Goal: Transaction & Acquisition: Book appointment/travel/reservation

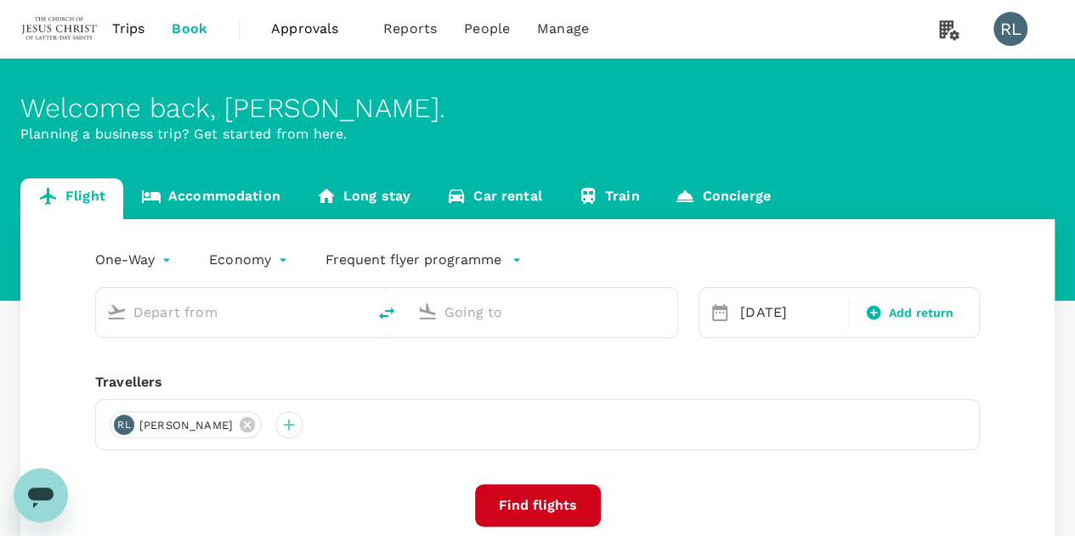
type input "Sandakan (SDK)"
type input "Kuala Lumpur Intl ([GEOGRAPHIC_DATA])"
type input "Sandakan (SDK)"
type input "Kuala Lumpur Intl ([GEOGRAPHIC_DATA])"
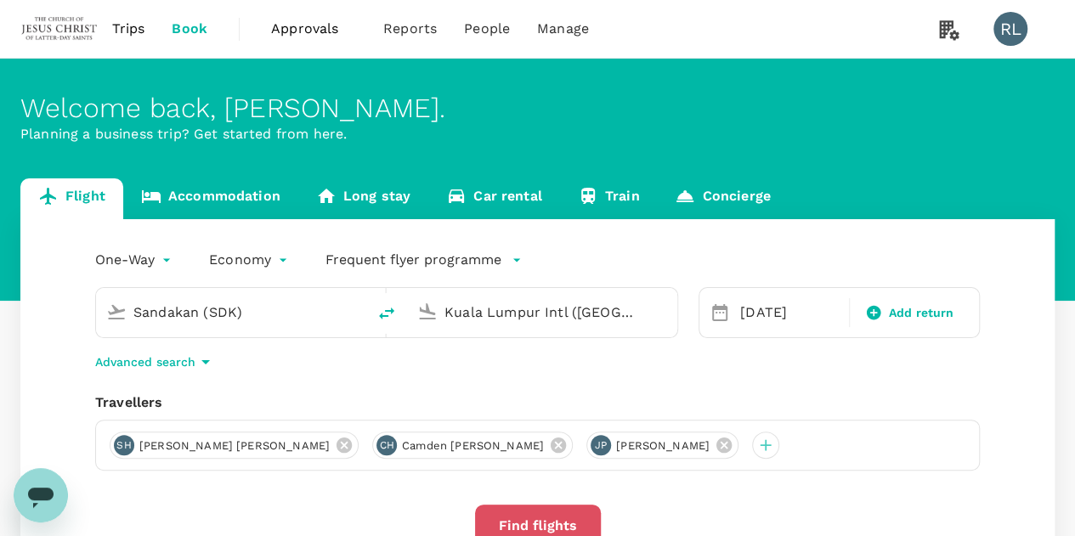
click at [539, 520] on button "Find flights" at bounding box center [538, 526] width 126 height 42
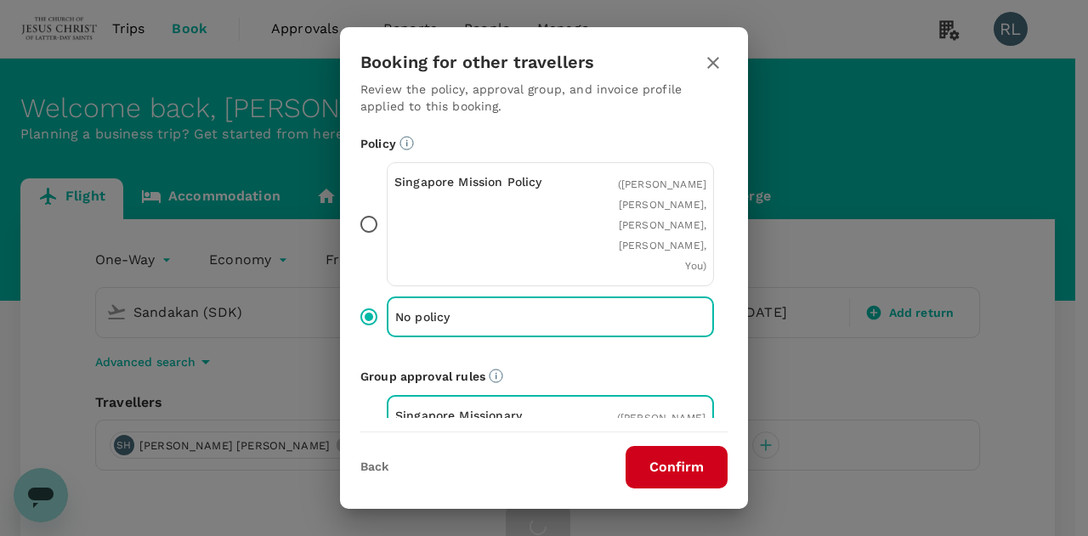
click at [674, 456] on button "Confirm" at bounding box center [677, 467] width 102 height 42
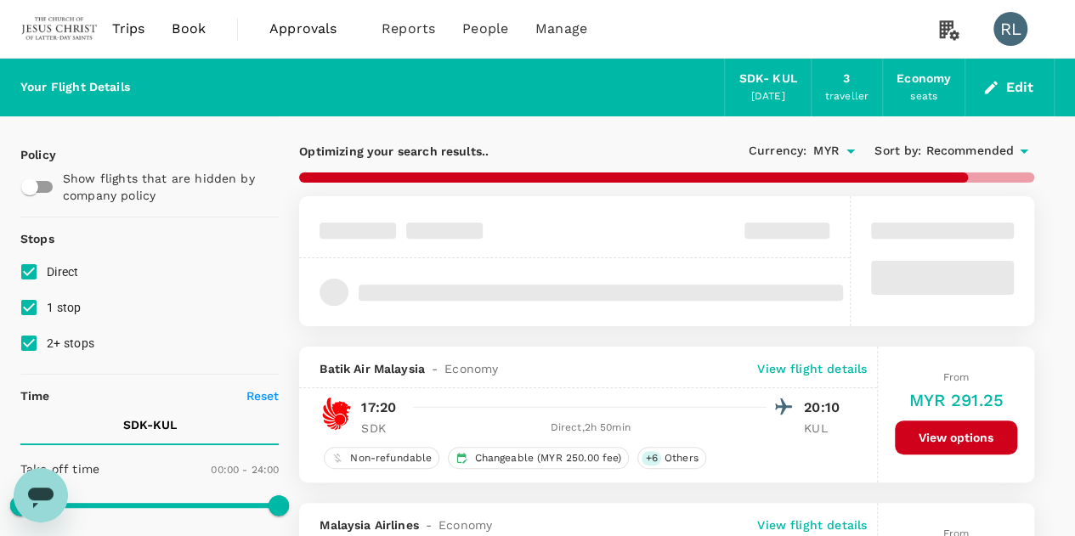
click at [919, 431] on button "View options" at bounding box center [956, 438] width 122 height 34
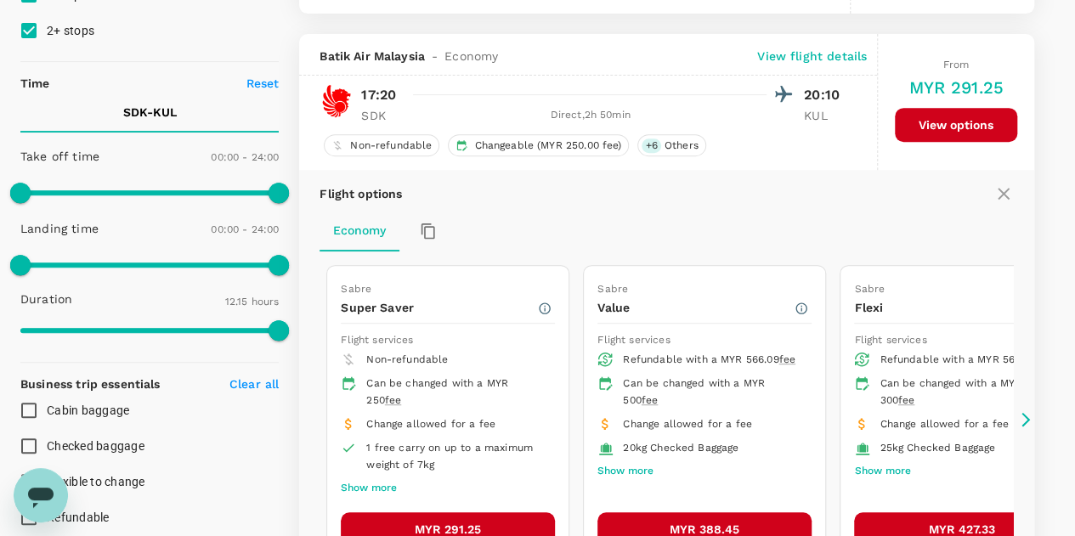
scroll to position [346, 0]
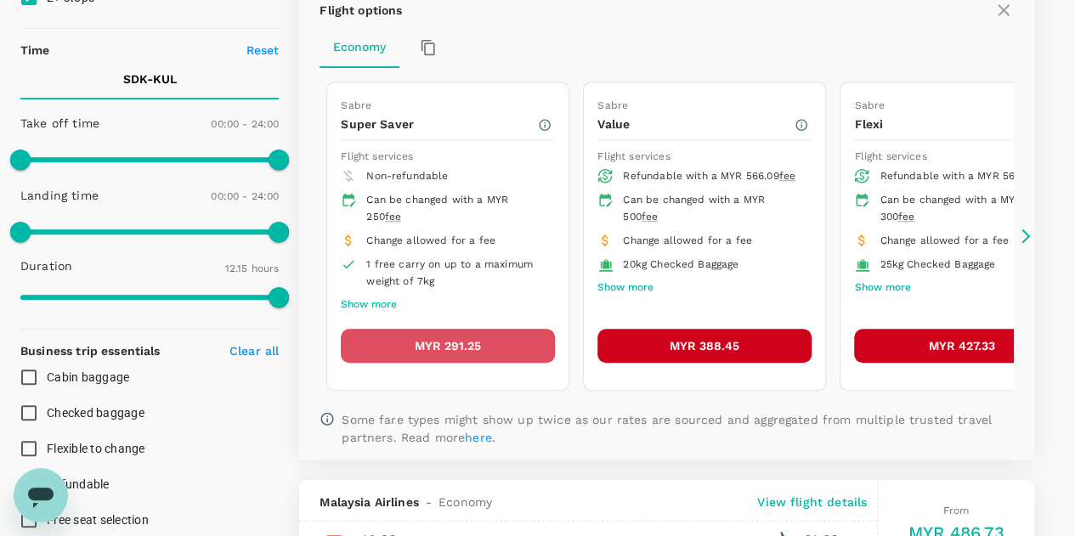
click at [467, 340] on button "MYR 291.25" at bounding box center [448, 346] width 214 height 34
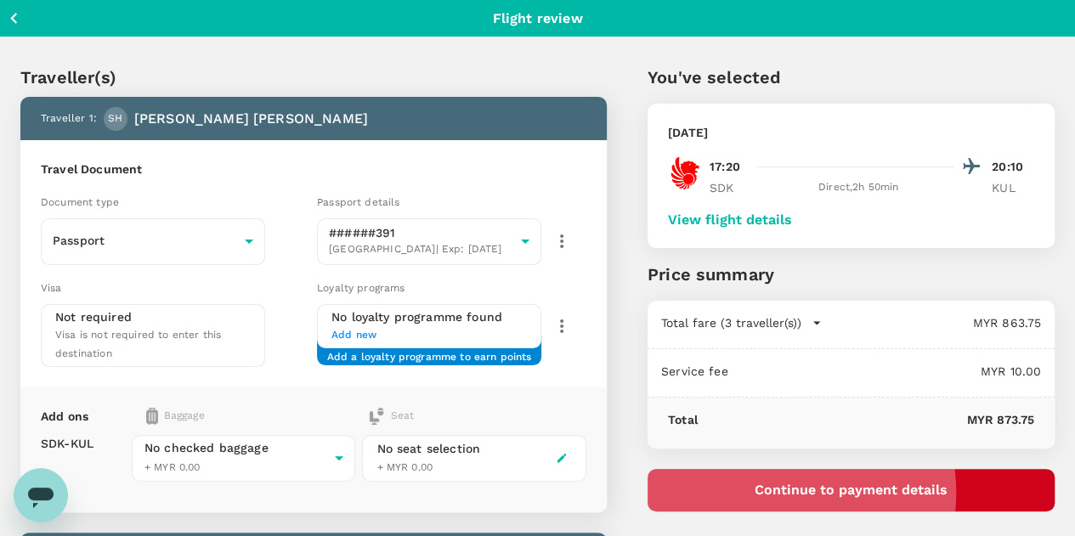
click at [869, 492] on button "Continue to payment details" at bounding box center [851, 490] width 407 height 42
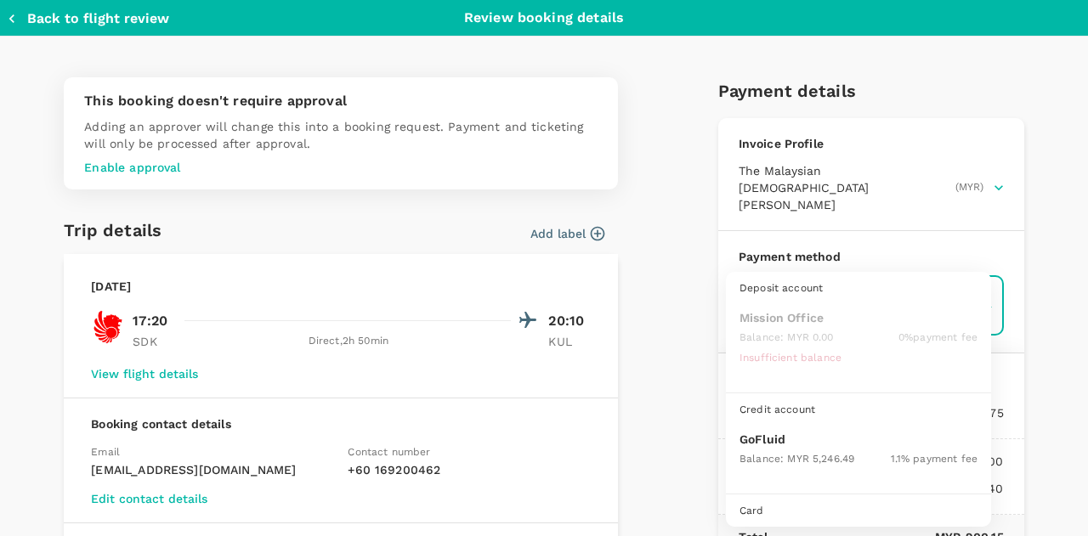
scroll to position [43, 0]
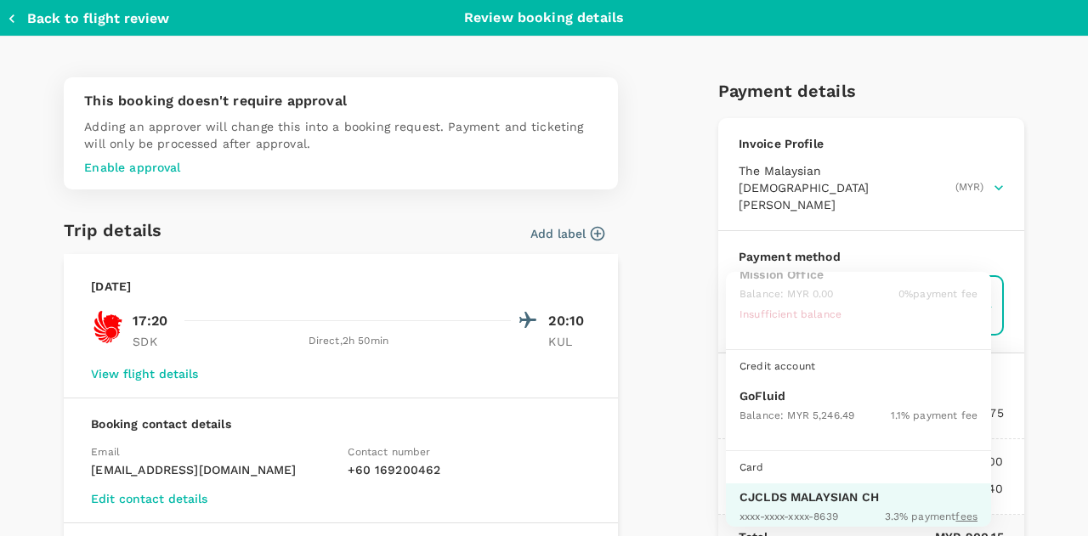
click at [763, 405] on div "Balance : MYR 5,246.49" at bounding box center [796, 415] width 115 height 20
type input "9b357727-6904-47bd-a44e-9a56bf7dfc7a"
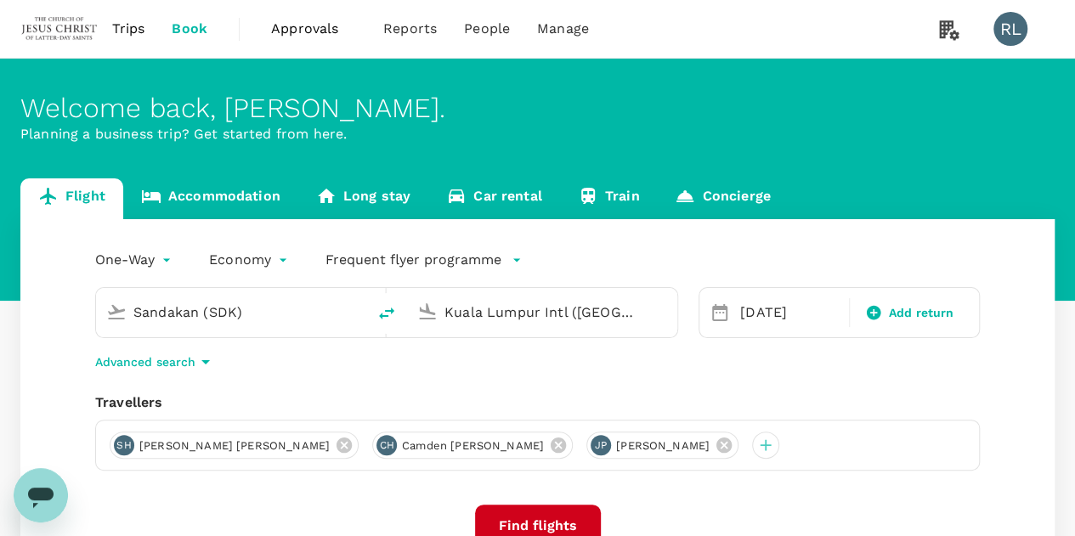
click at [125, 29] on span "Trips" at bounding box center [128, 29] width 33 height 20
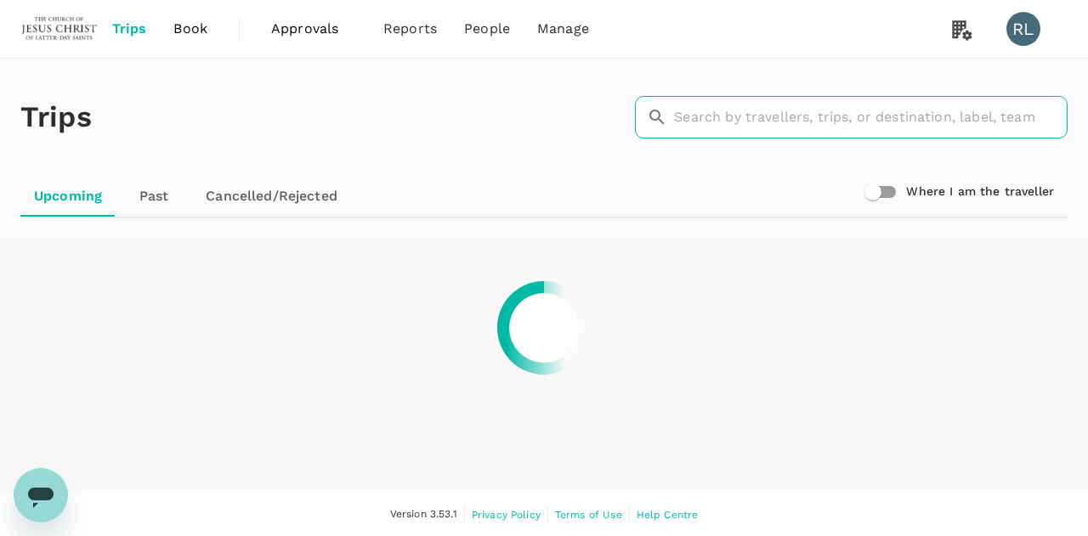
click at [724, 111] on input "text" at bounding box center [871, 117] width 394 height 42
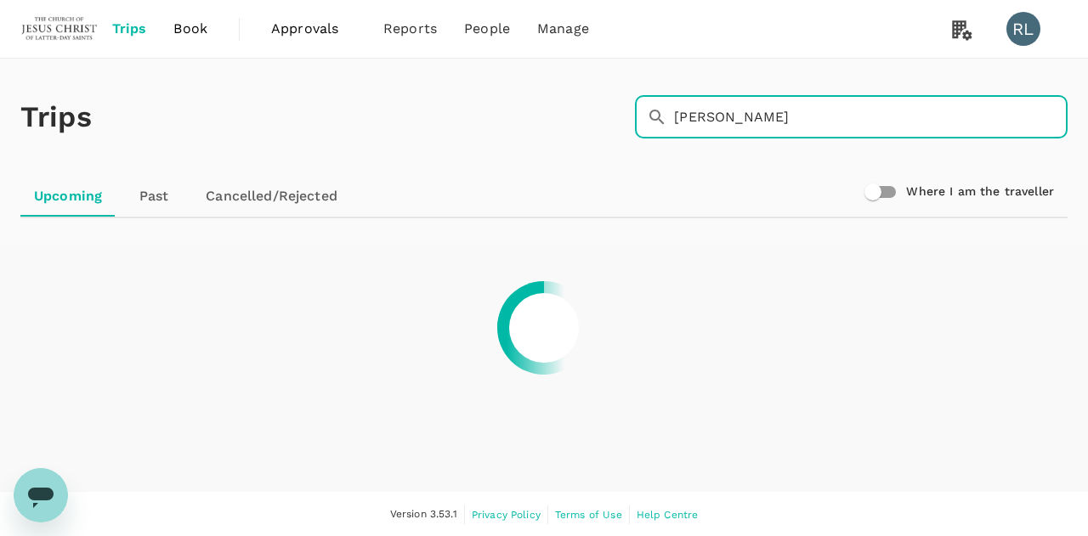
type input "[PERSON_NAME]"
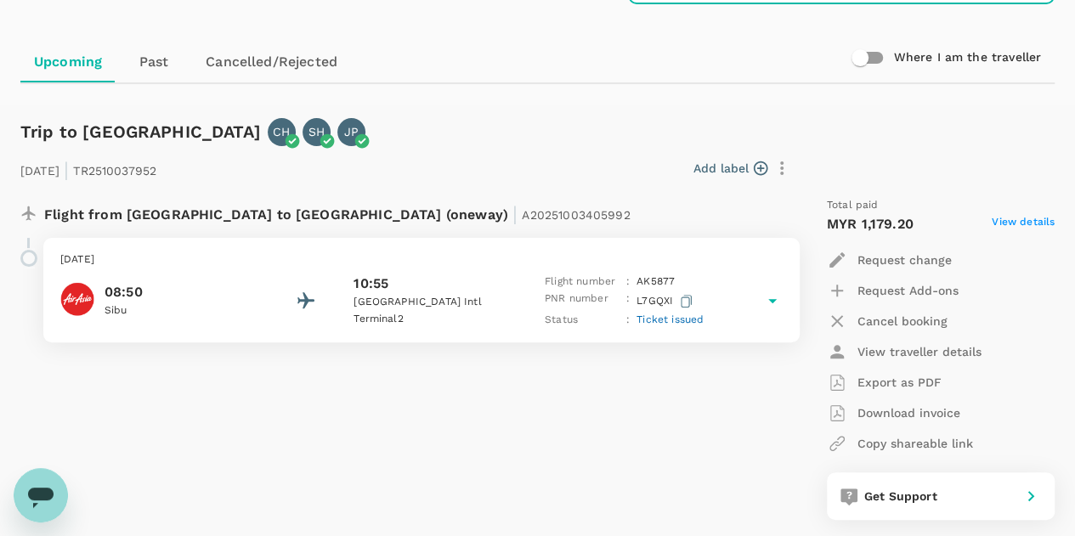
scroll to position [170, 0]
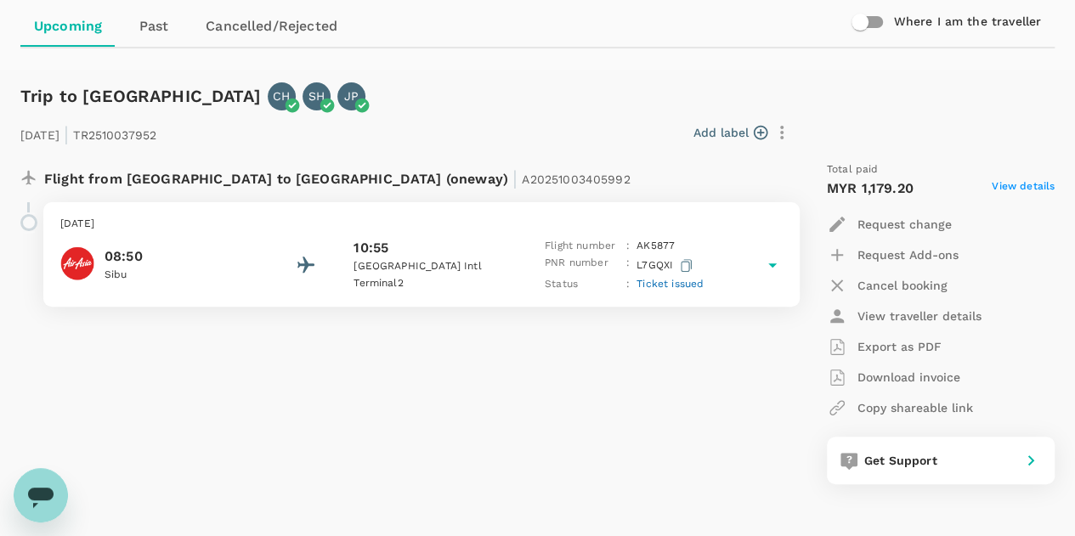
click at [667, 285] on span "Ticket issued" at bounding box center [670, 284] width 67 height 12
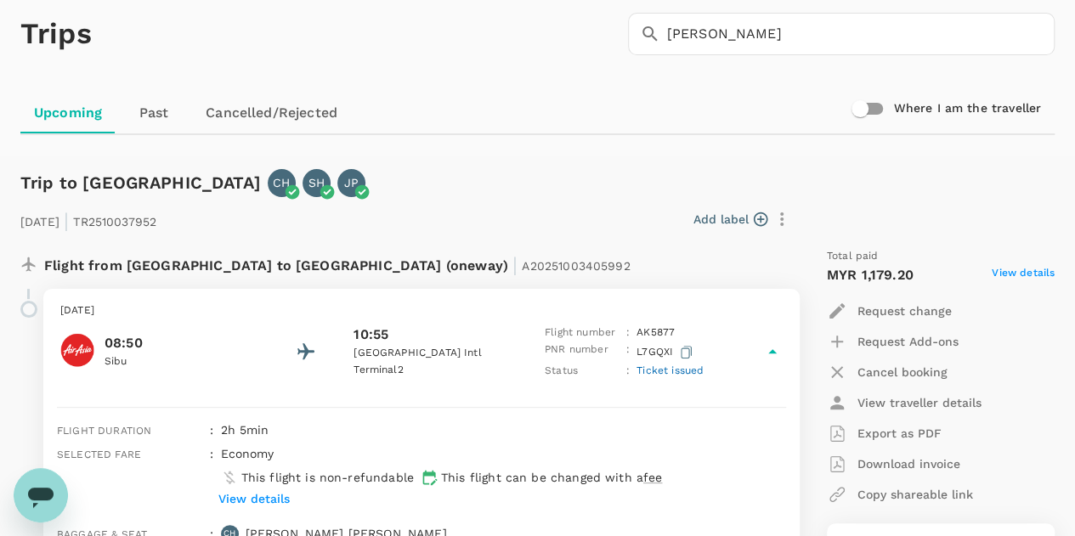
scroll to position [0, 0]
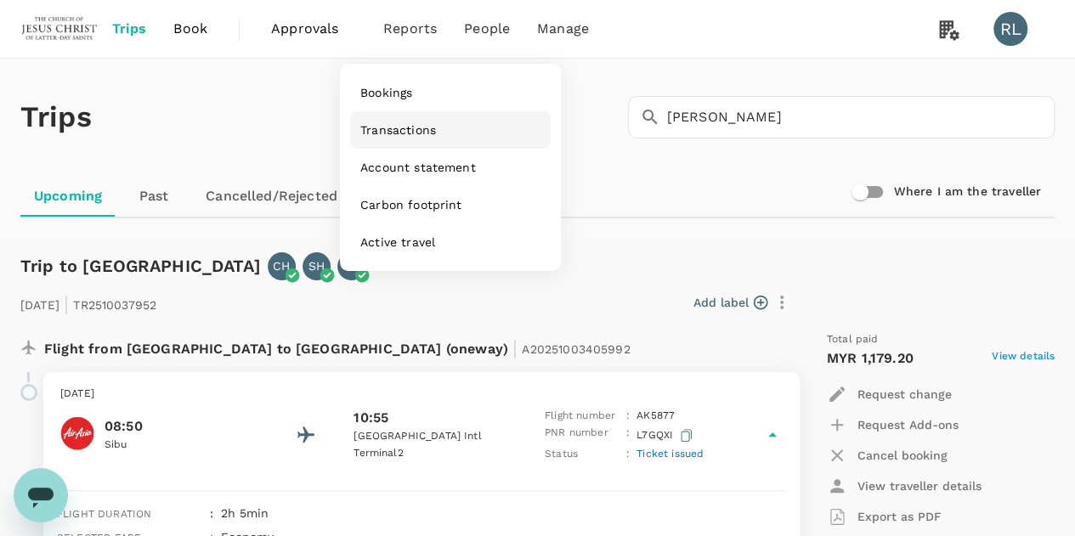
click at [410, 127] on span "Transactions" at bounding box center [398, 130] width 76 height 17
